Goal: Task Accomplishment & Management: Complete application form

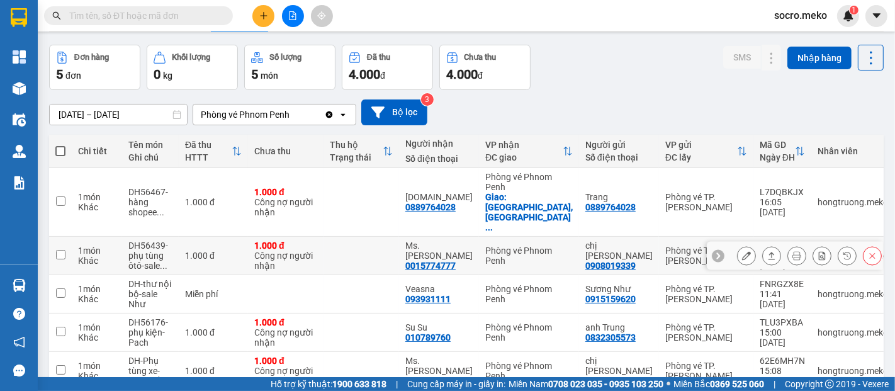
scroll to position [88, 0]
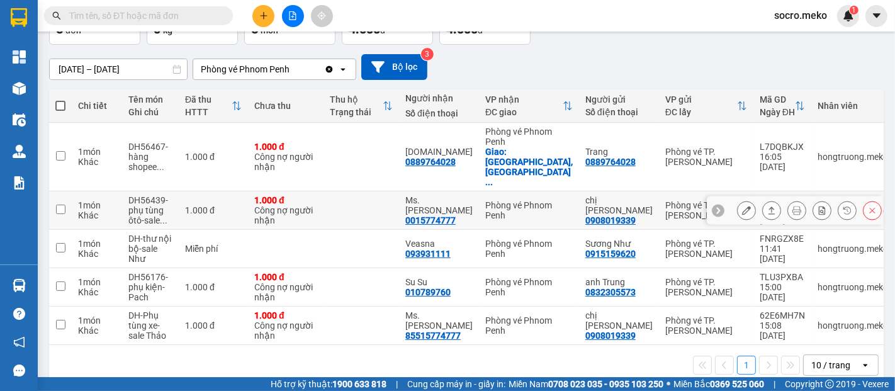
click at [742, 206] on icon at bounding box center [746, 210] width 9 height 9
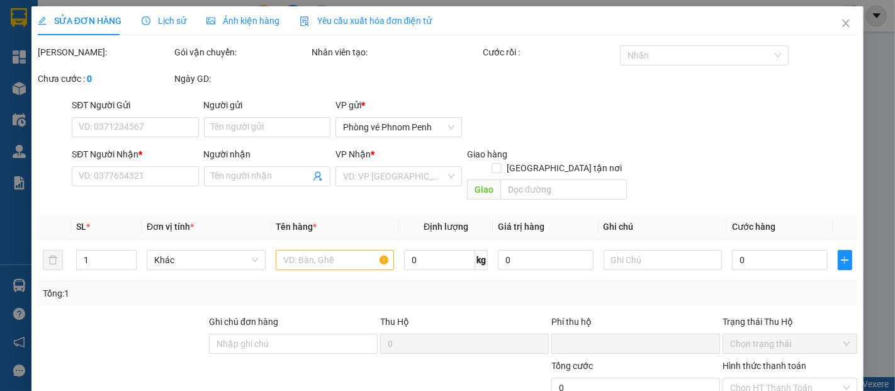
click at [244, 20] on span "Ảnh kiện hàng" at bounding box center [242, 21] width 73 height 10
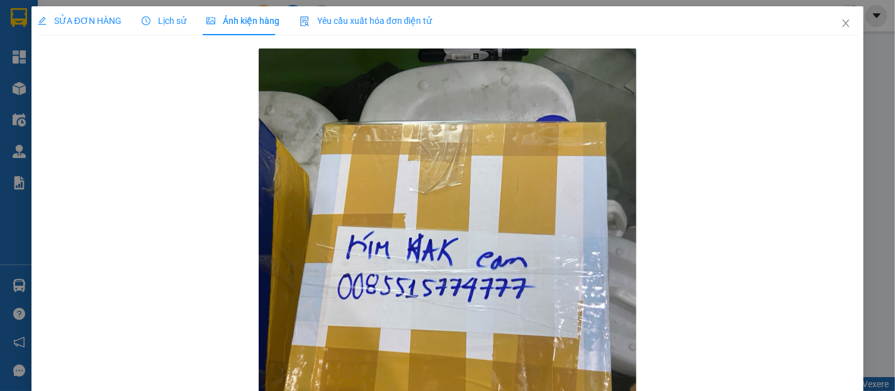
click at [66, 23] on span "SỬA ĐƠN HÀNG" at bounding box center [80, 21] width 84 height 10
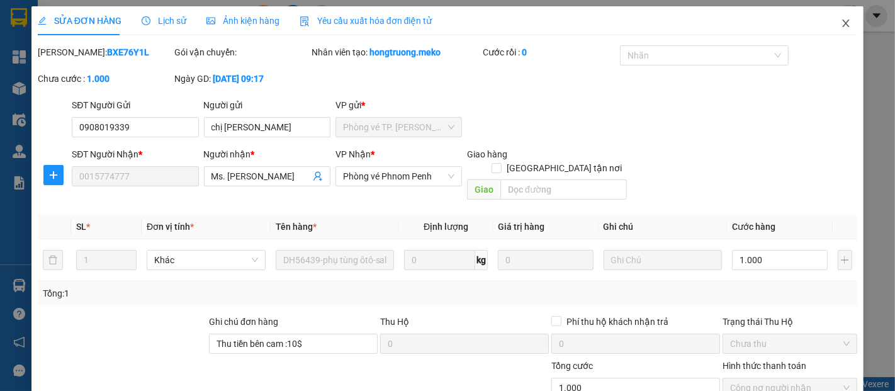
click at [841, 22] on icon "close" at bounding box center [846, 23] width 10 height 10
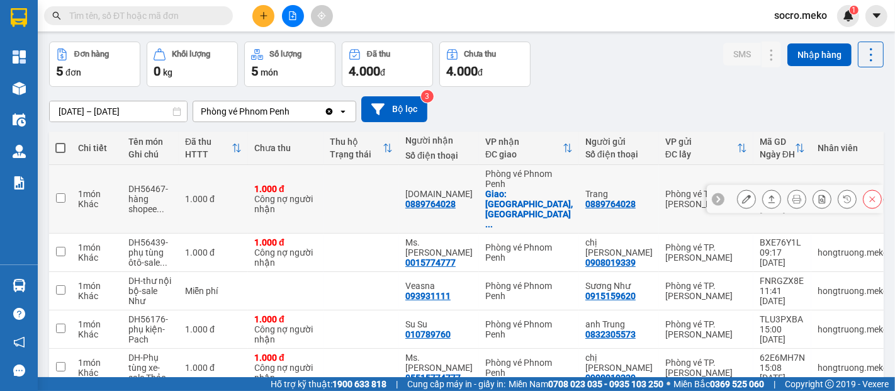
scroll to position [47, 0]
click at [740, 189] on button at bounding box center [747, 199] width 18 height 22
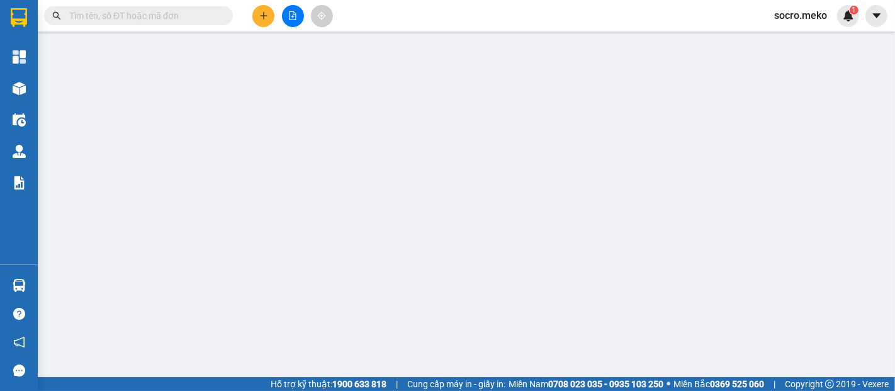
type input "0889764028"
type input "Trang"
type input "0889764028"
type input "[DOMAIN_NAME]"
checkbox input "true"
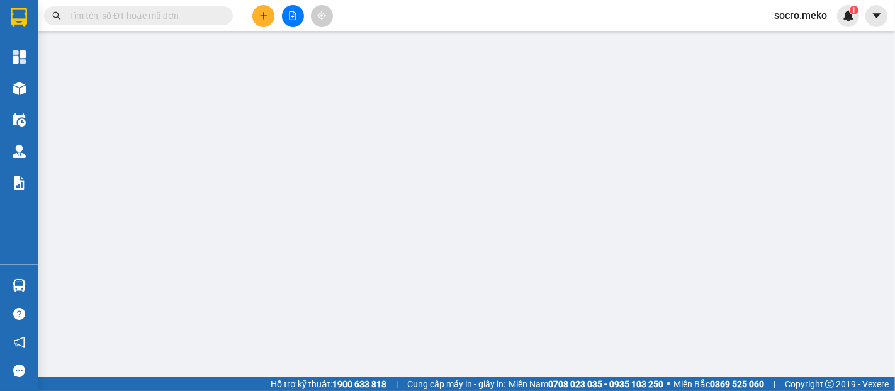
type input "[GEOGRAPHIC_DATA], [GEOGRAPHIC_DATA], Chomkarmon, [GEOGRAPHIC_DATA], [GEOGRAPHI…"
type input "10$-NGƯỜI NHẬN THANH TOÁN"
type input "0"
type input "1.000"
type input "0"
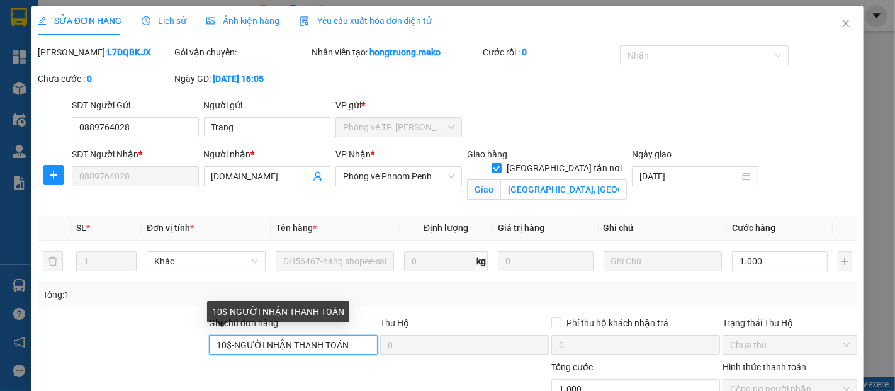
click at [351, 342] on input "10$-NGƯỜI NHẬN THANH TOÁN" at bounding box center [293, 345] width 169 height 20
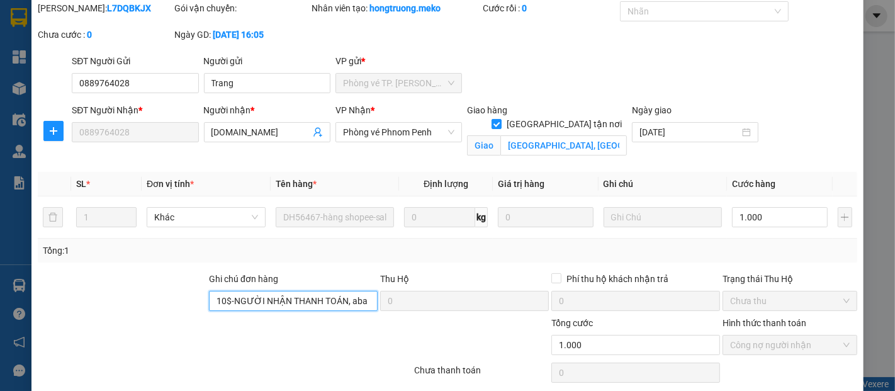
scroll to position [91, 0]
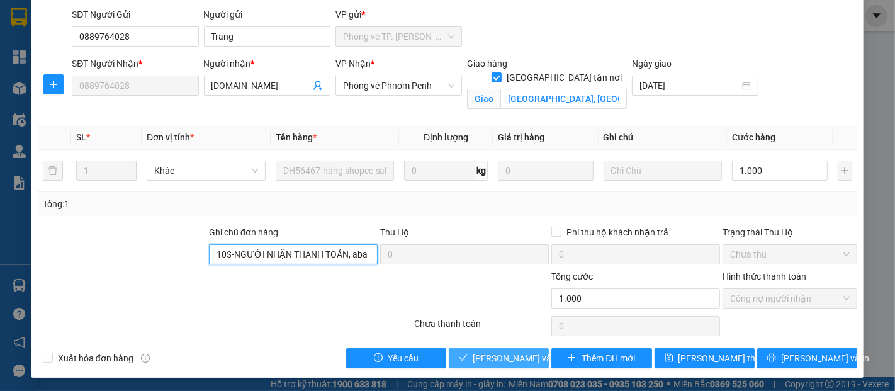
type input "10$-NGƯỜI NHẬN THANH TOÁN, aba"
click at [484, 354] on span "[PERSON_NAME] và Giao hàng" at bounding box center [533, 358] width 121 height 14
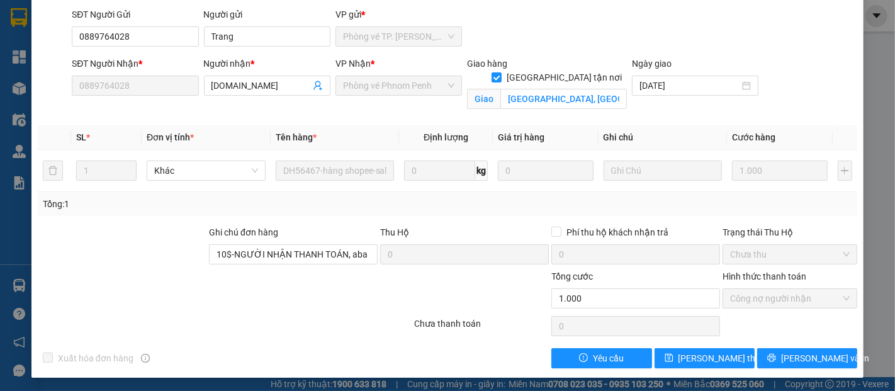
scroll to position [0, 0]
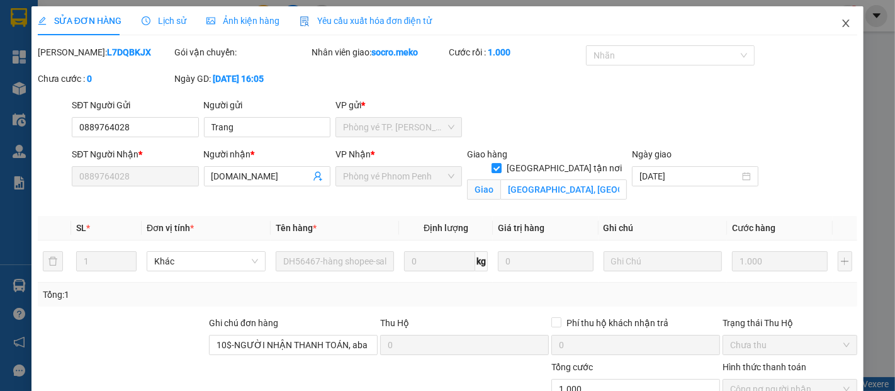
click at [841, 23] on icon "close" at bounding box center [846, 23] width 10 height 10
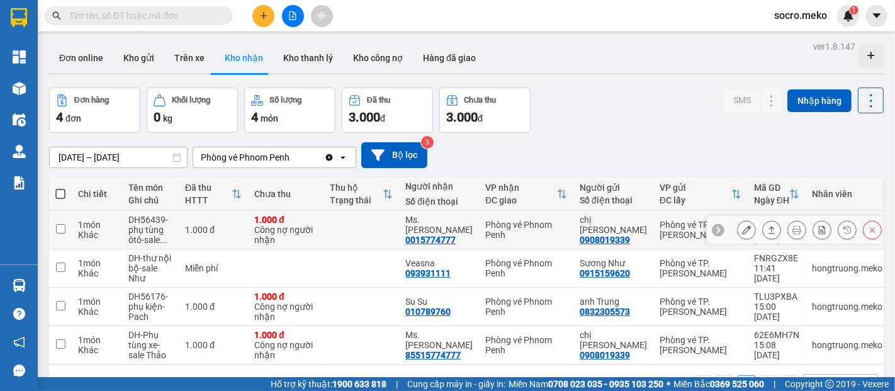
scroll to position [47, 0]
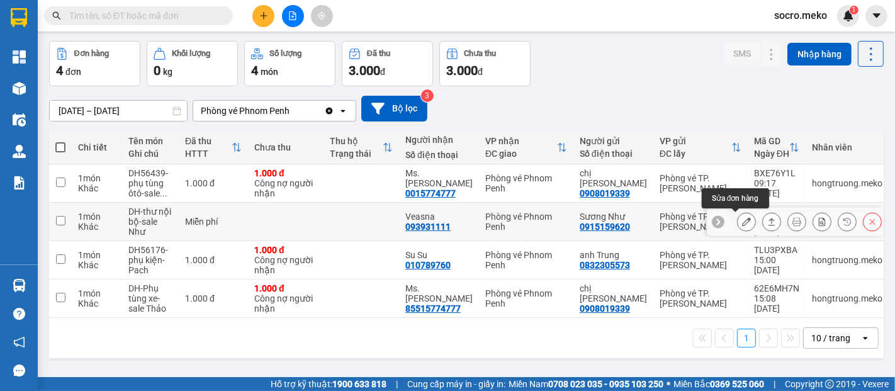
click at [742, 223] on icon at bounding box center [746, 221] width 9 height 9
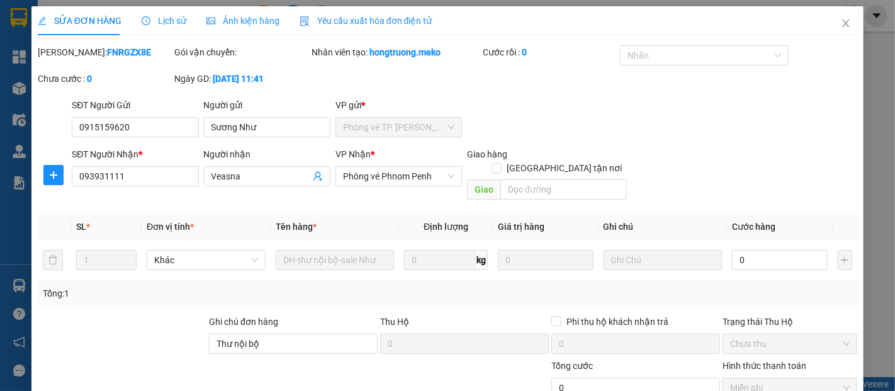
type input "0915159620"
type input "Sương Như"
type input "093931111"
type input "Veasna"
type input "Thư nội bộ"
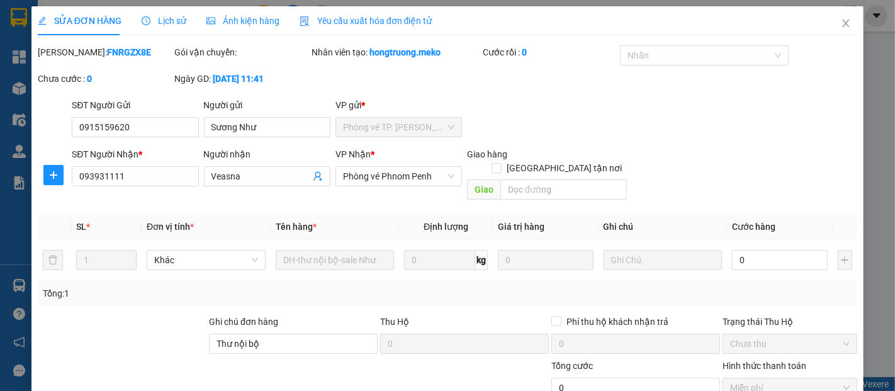
type input "0"
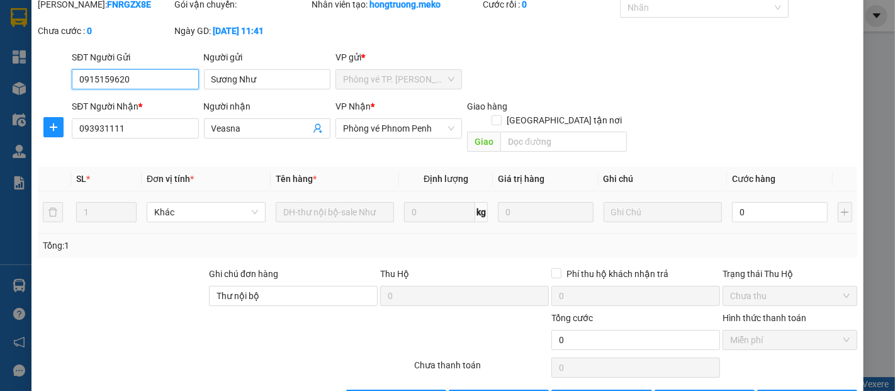
scroll to position [76, 0]
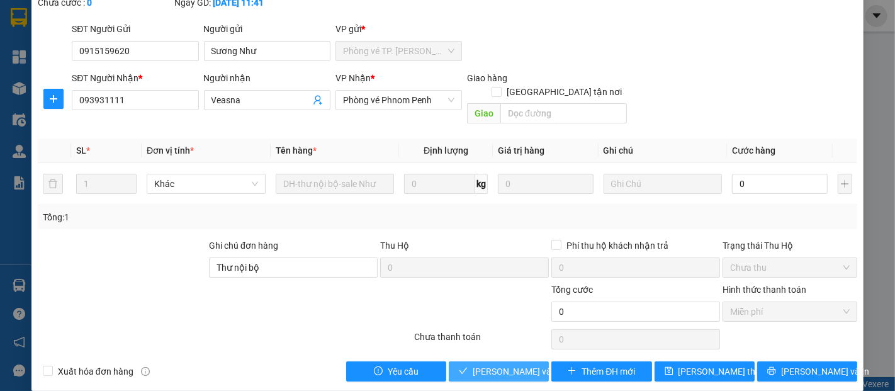
click at [504, 364] on span "[PERSON_NAME] và Giao hàng" at bounding box center [533, 371] width 121 height 14
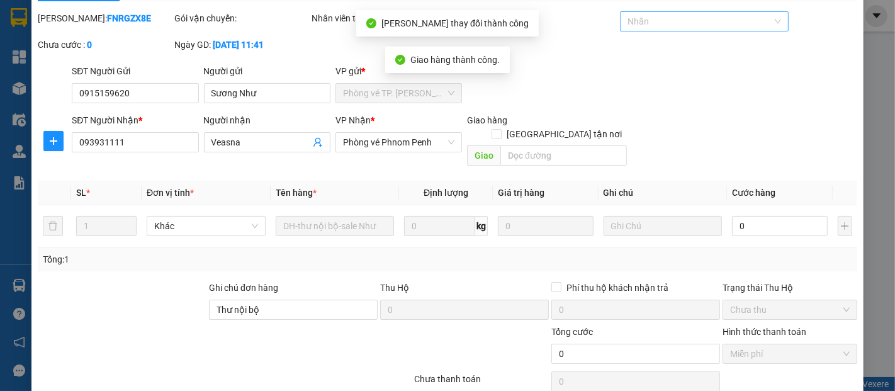
scroll to position [0, 0]
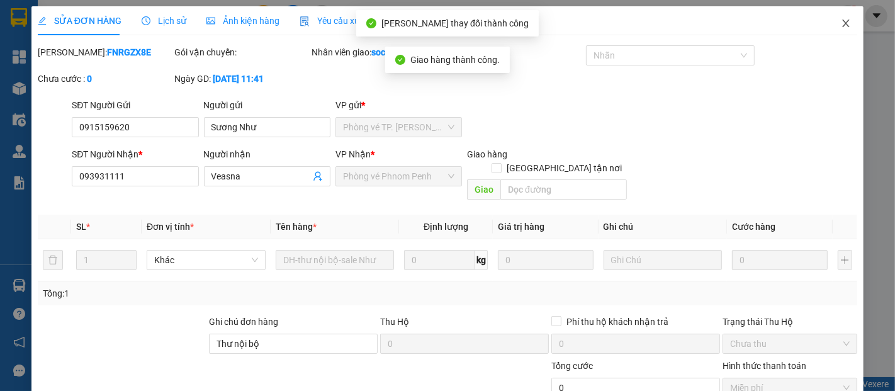
click at [841, 26] on icon "close" at bounding box center [846, 23] width 10 height 10
